Goal: Obtain resource: Download file/media

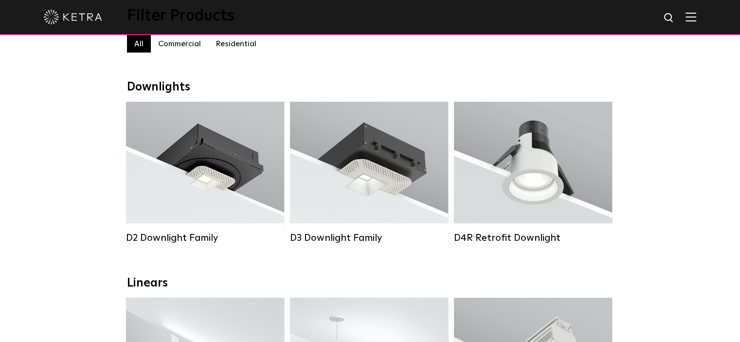
scroll to position [97, 0]
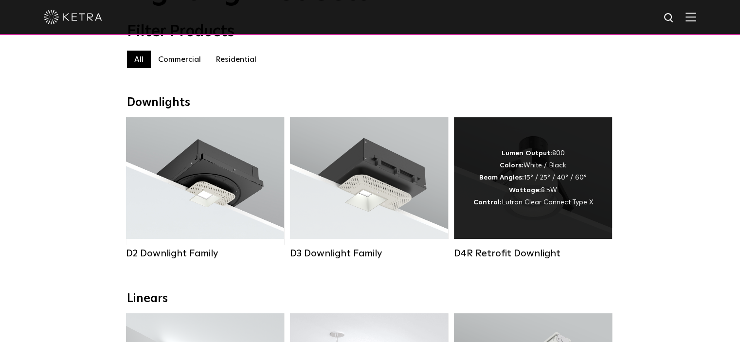
click at [556, 179] on div "Lumen Output: 800 Colors: White / Black Beam Angles: 15° / 25° / 40° / 60° Watt…" at bounding box center [533, 177] width 120 height 61
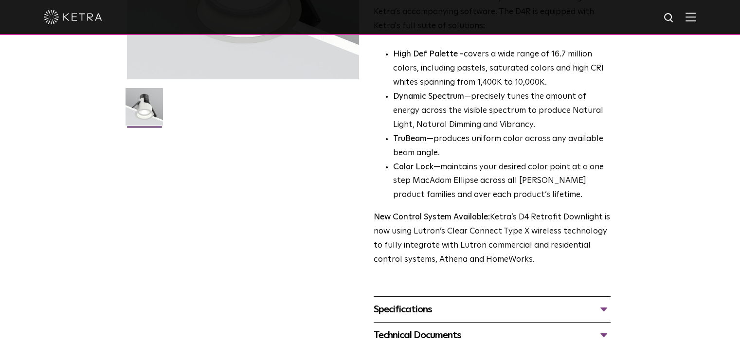
scroll to position [292, 0]
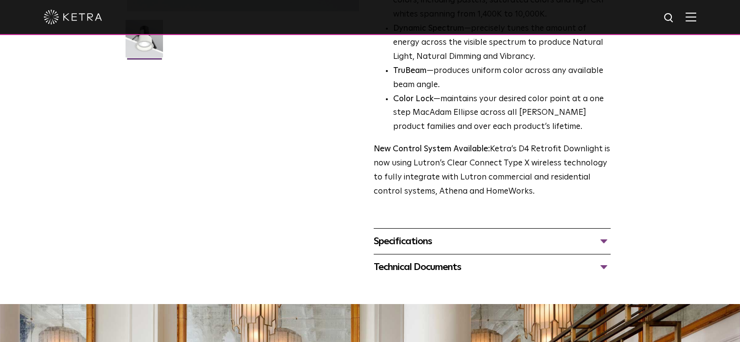
click at [400, 240] on div "Specifications" at bounding box center [492, 242] width 237 height 16
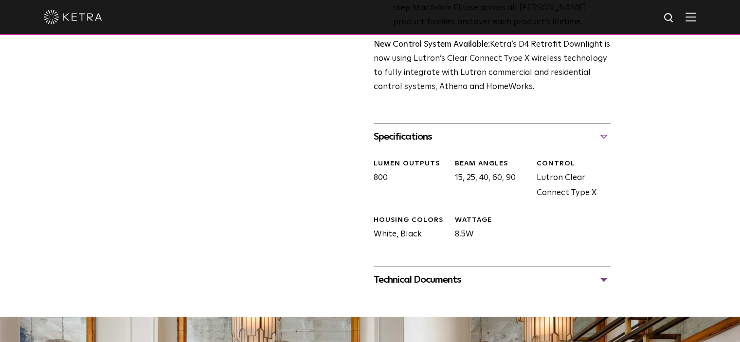
scroll to position [438, 0]
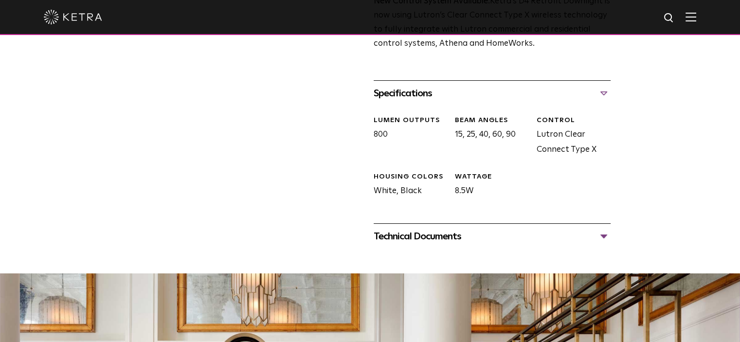
scroll to position [535, 0]
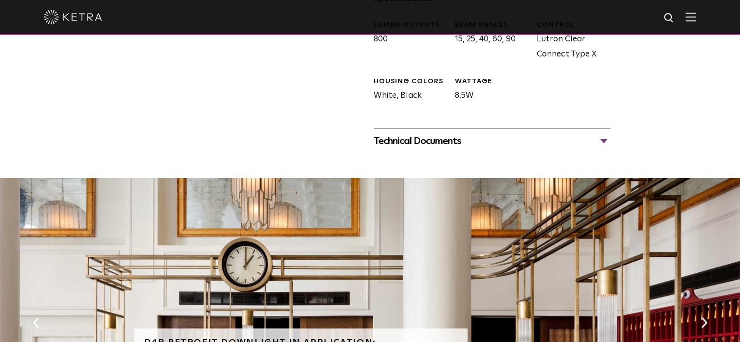
click at [436, 141] on div "Technical Documents" at bounding box center [492, 141] width 237 height 16
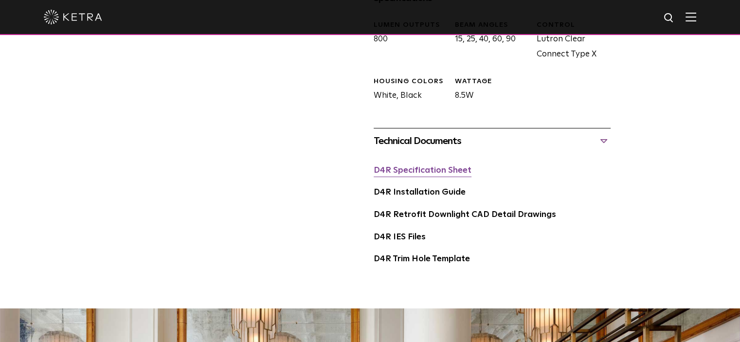
click at [434, 171] on link "D4R Specification Sheet" at bounding box center [423, 170] width 98 height 8
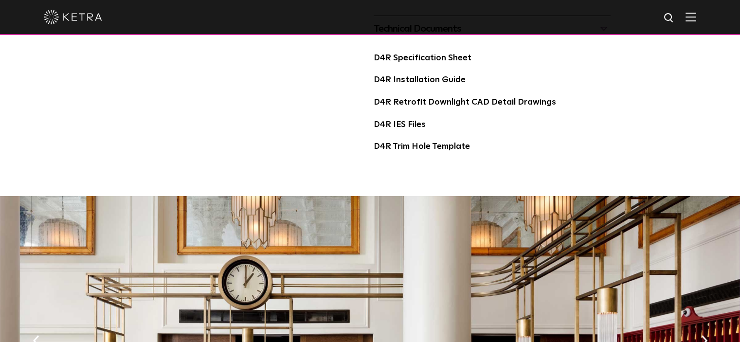
scroll to position [584, 0]
